Goal: Information Seeking & Learning: Learn about a topic

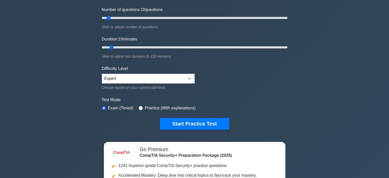
scroll to position [65, 0]
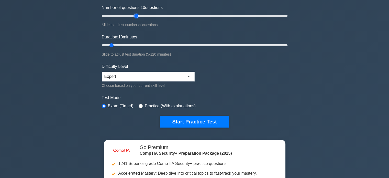
type input "40"
click at [135, 14] on input "Number of questions: 10 questions" at bounding box center [195, 16] width 186 height 6
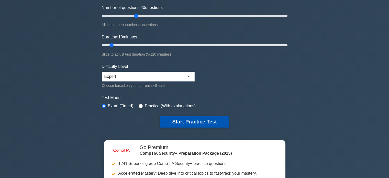
click at [187, 120] on button "Start Practice Test" at bounding box center [194, 122] width 69 height 12
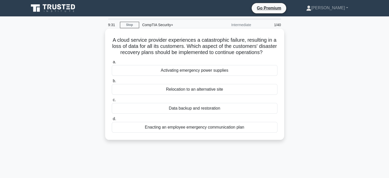
click at [177, 95] on div "Relocation to an alternative site" at bounding box center [195, 89] width 166 height 11
click at [112, 83] on input "b. Relocation to an alternative site" at bounding box center [112, 80] width 0 height 3
